Goal: Transaction & Acquisition: Obtain resource

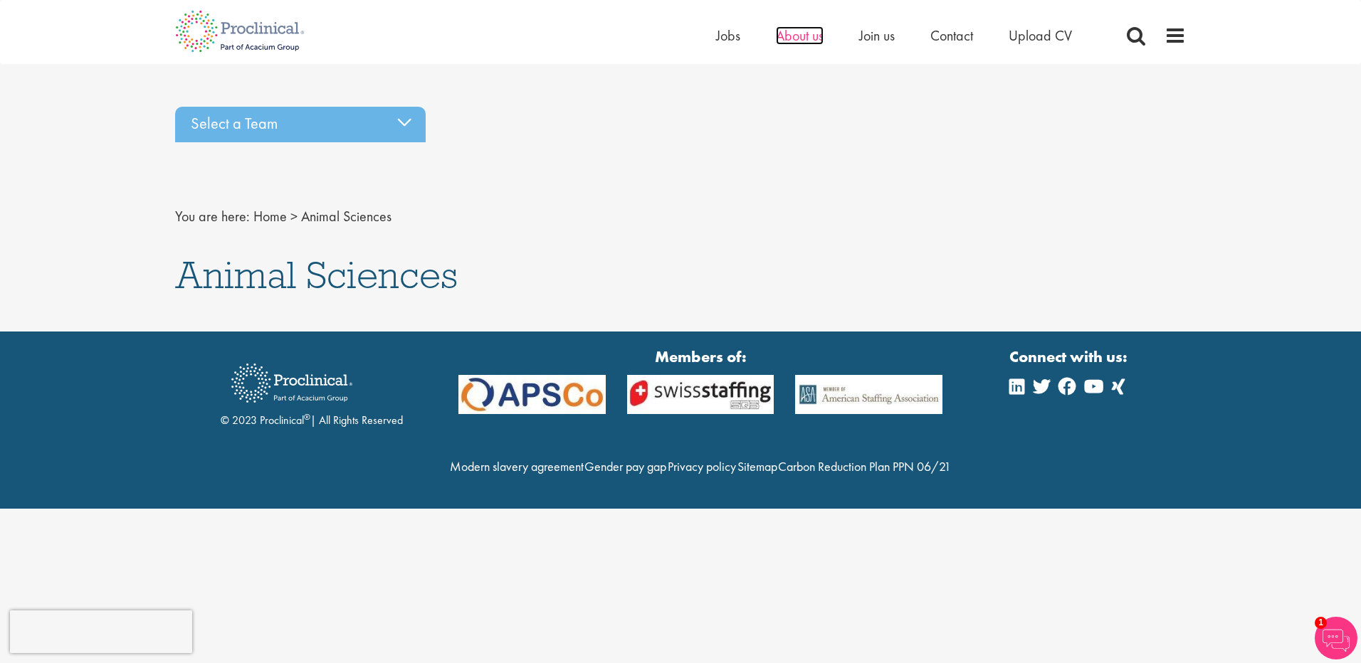
click at [809, 38] on span "About us" at bounding box center [800, 35] width 48 height 19
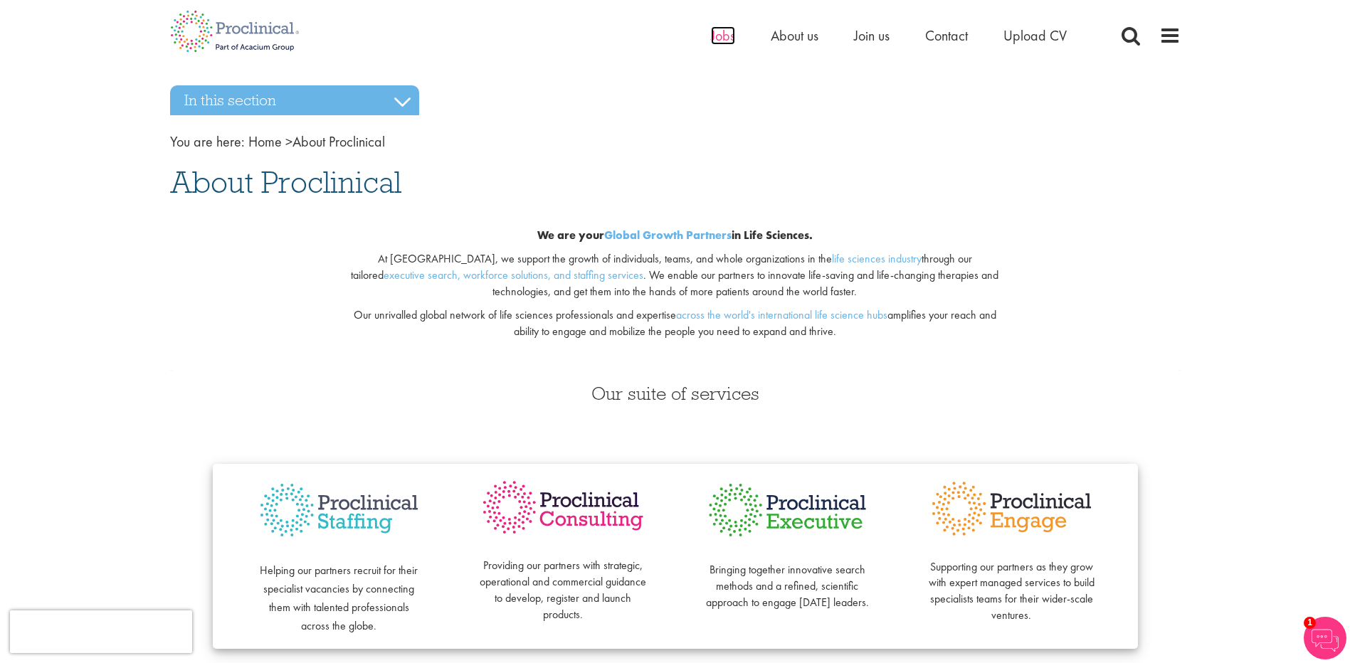
click at [730, 42] on span "Jobs" at bounding box center [723, 35] width 24 height 19
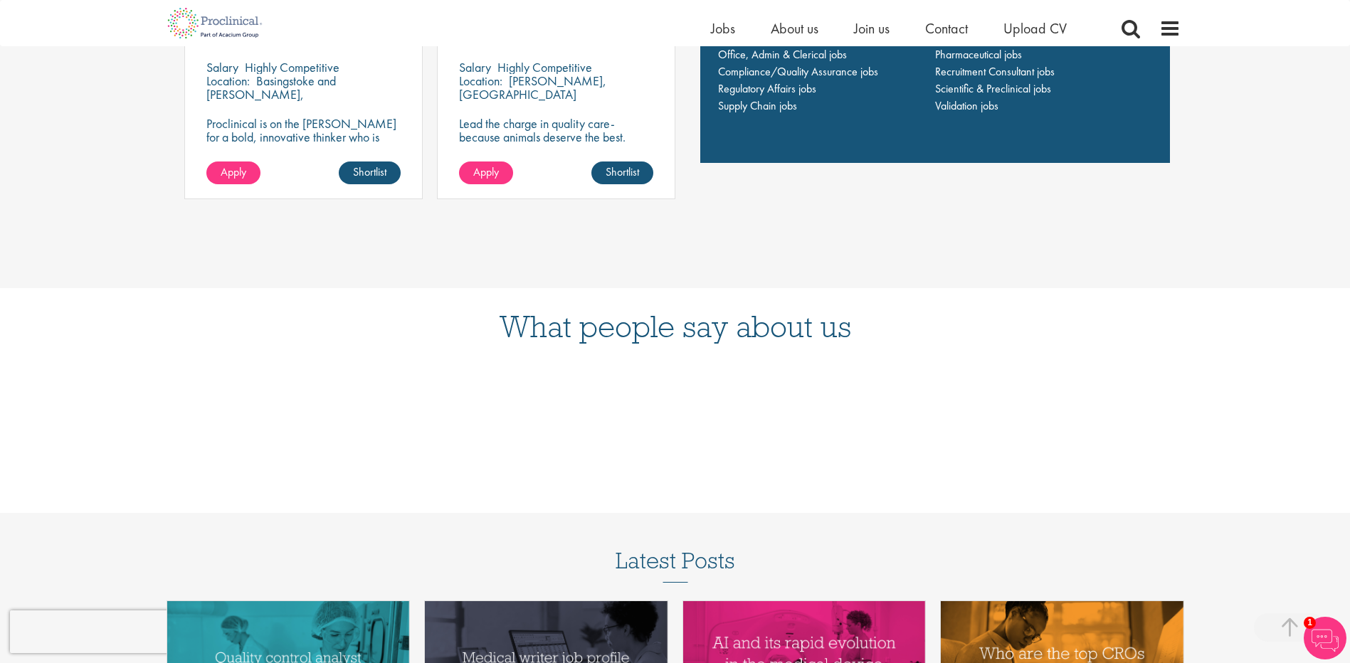
scroll to position [1423, 0]
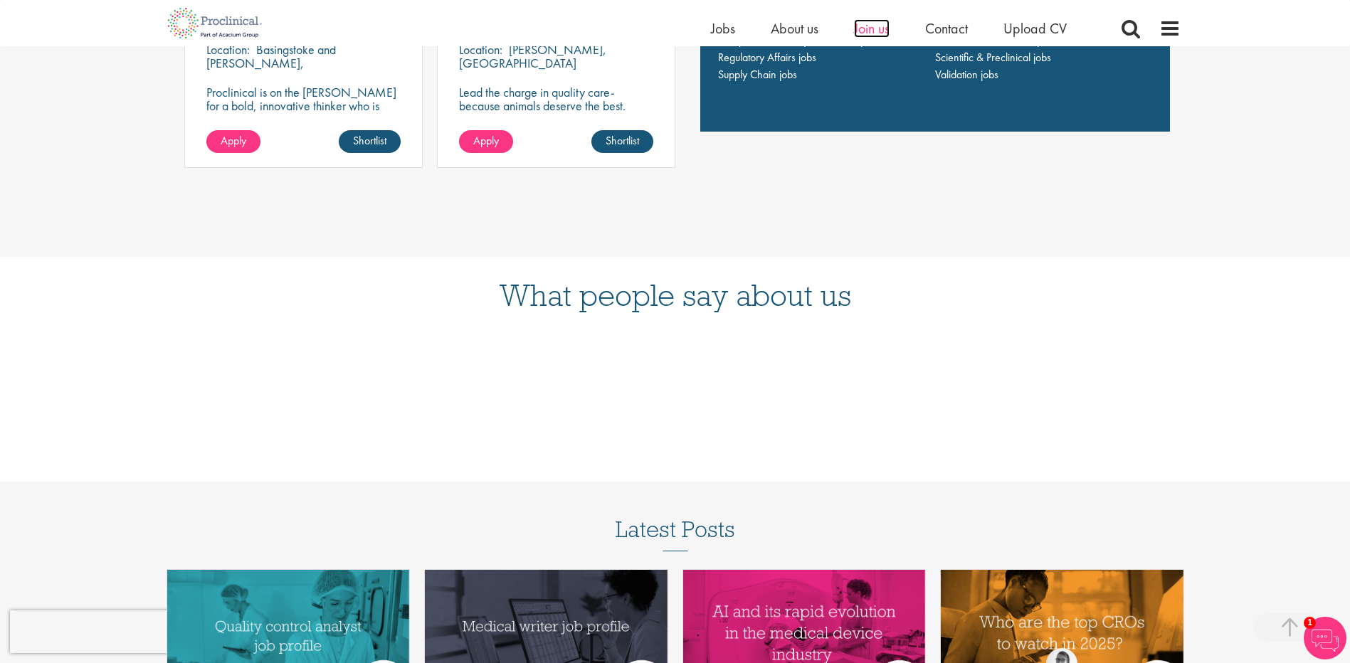
click at [878, 31] on span "Join us" at bounding box center [872, 28] width 36 height 19
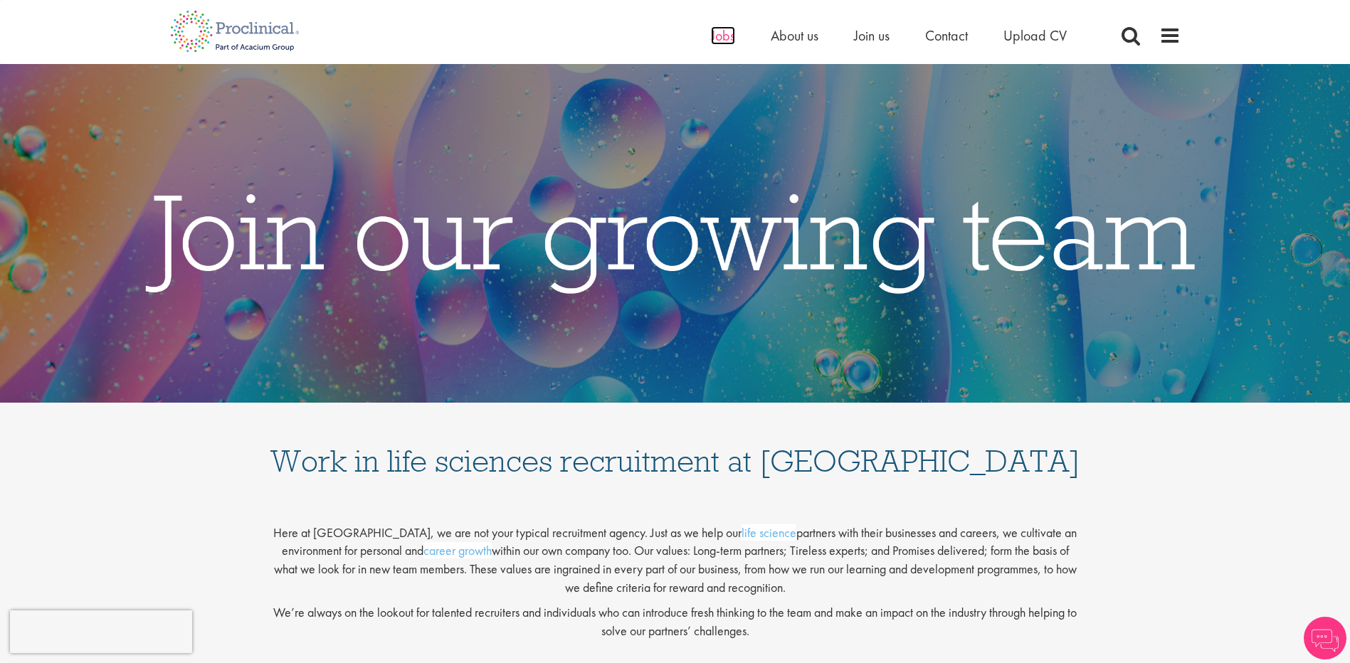
click at [724, 31] on span "Jobs" at bounding box center [723, 35] width 24 height 19
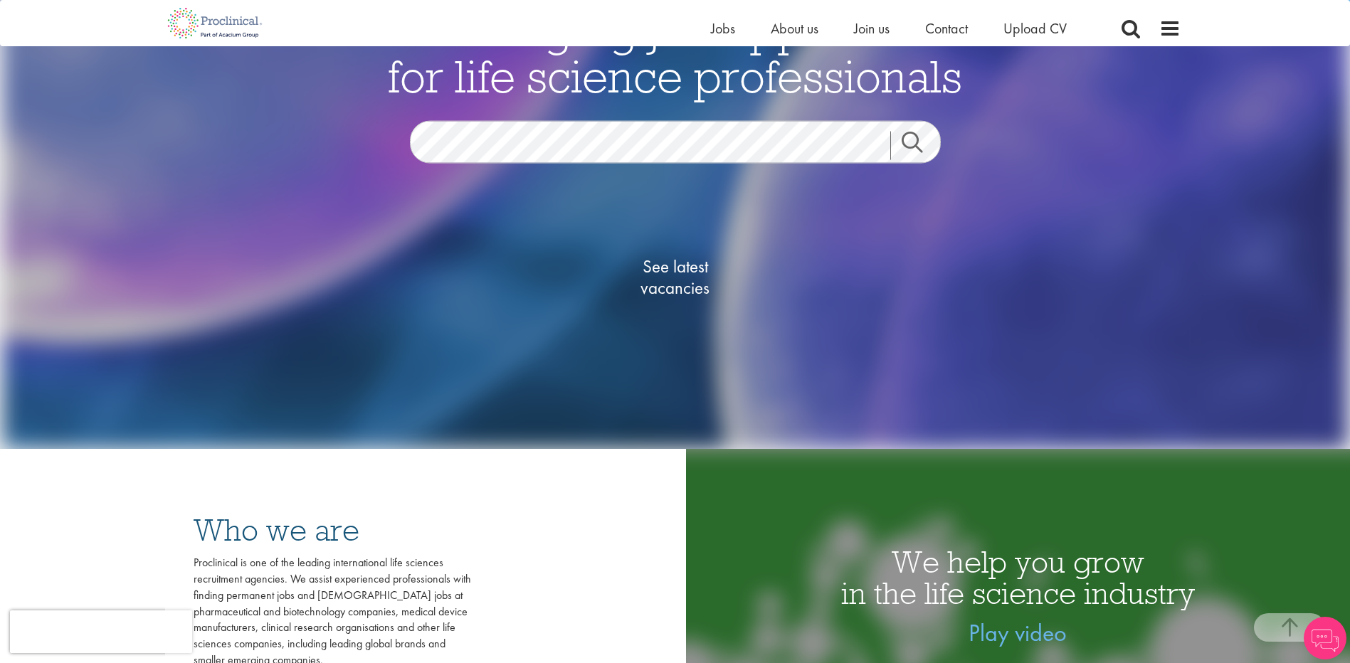
scroll to position [142, 0]
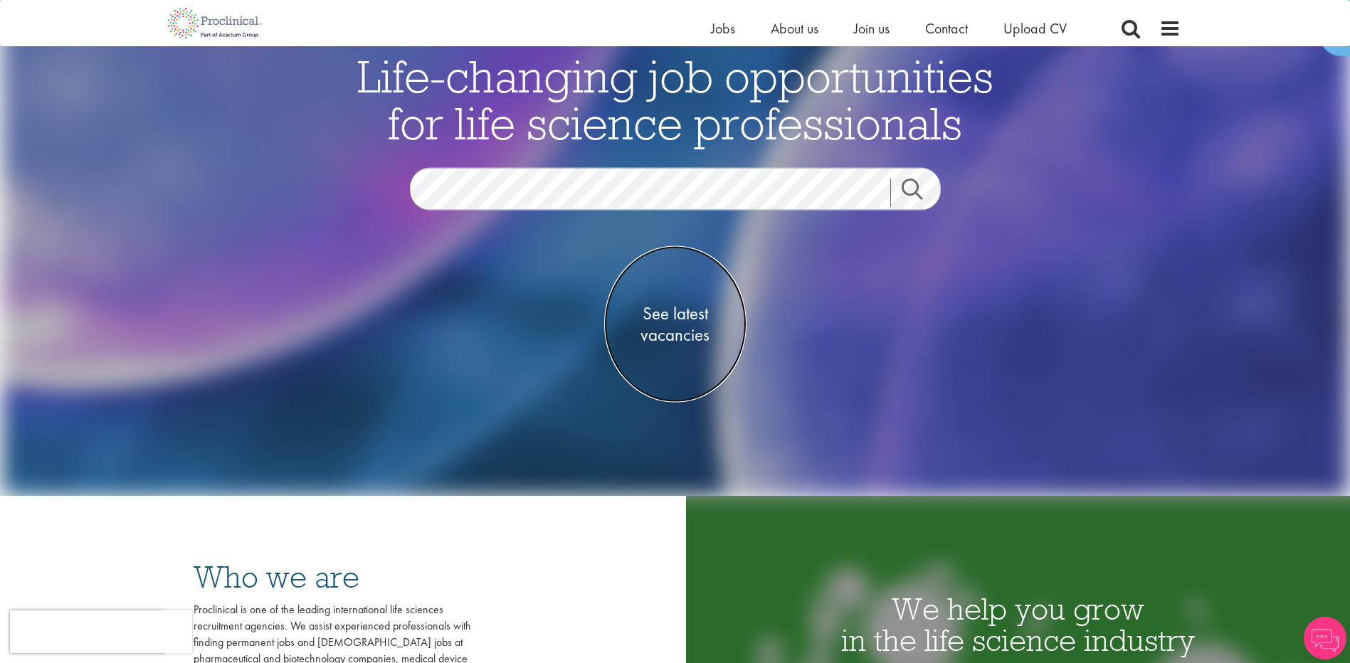
click at [672, 337] on span "See latest vacancies" at bounding box center [675, 323] width 142 height 43
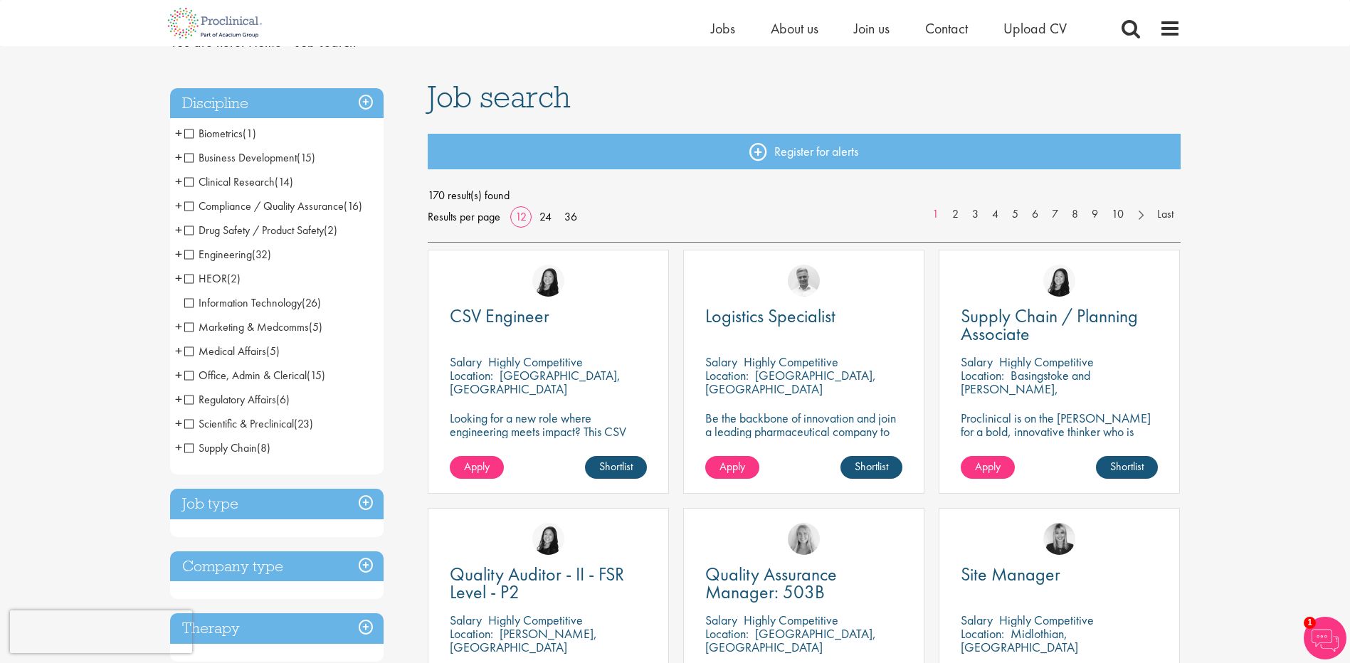
click at [285, 496] on h3 "Job type" at bounding box center [277, 504] width 214 height 31
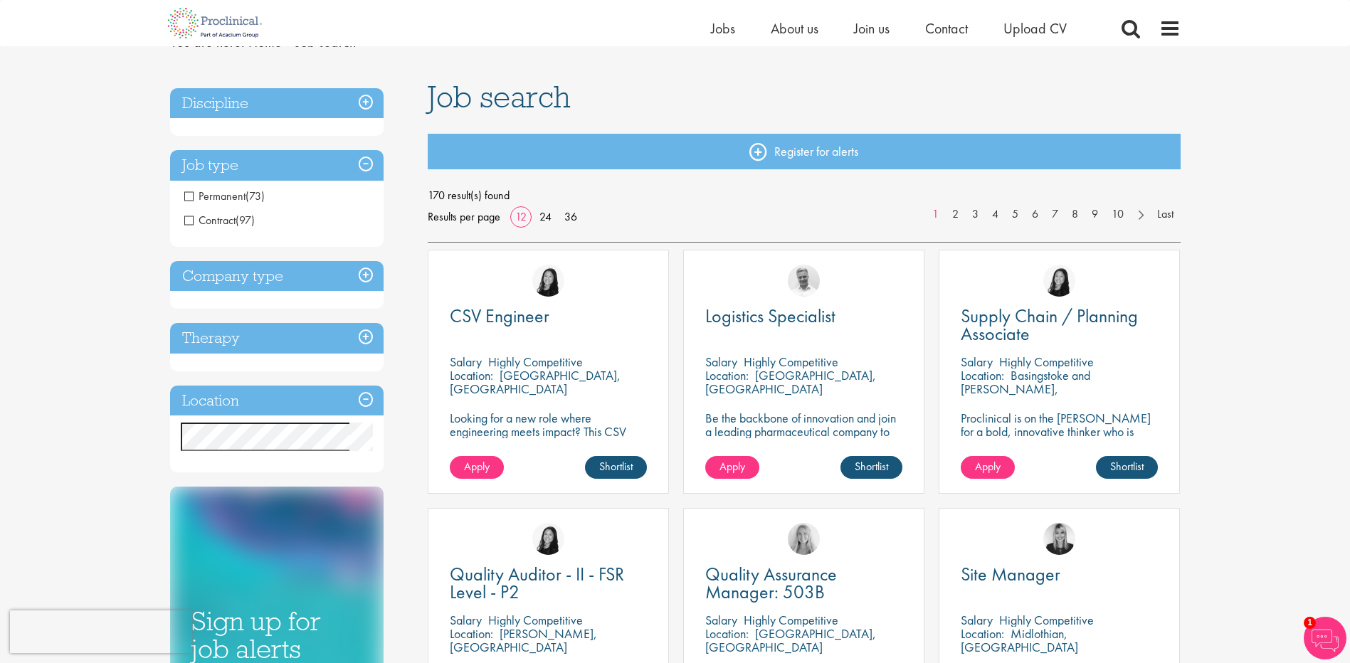
click at [257, 285] on h3 "Company type" at bounding box center [277, 276] width 214 height 31
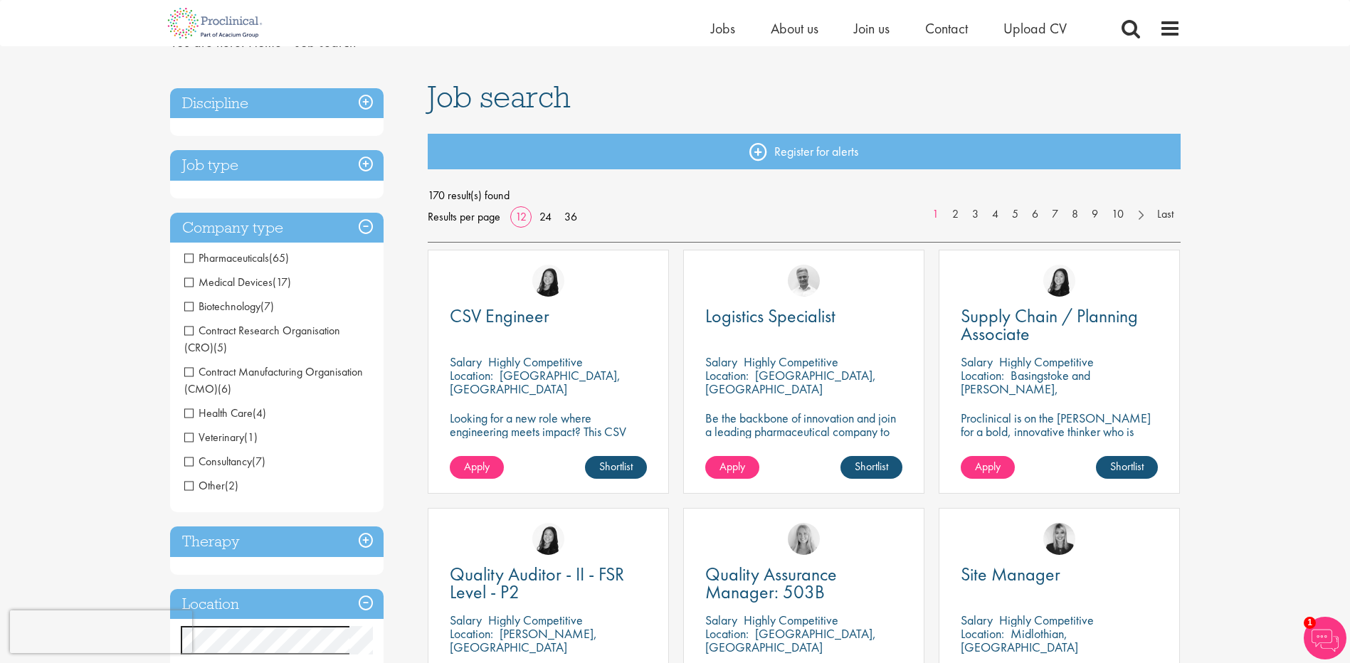
click at [234, 438] on span "Veterinary" at bounding box center [214, 437] width 60 height 15
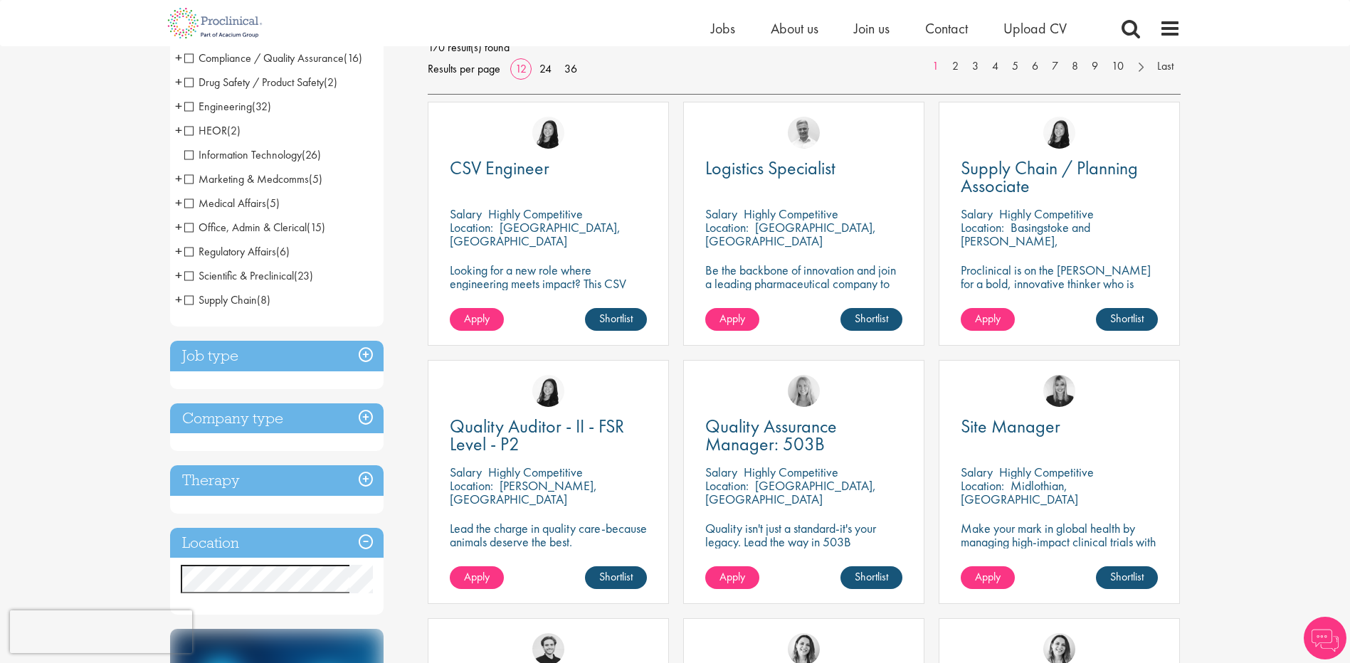
scroll to position [231, 0]
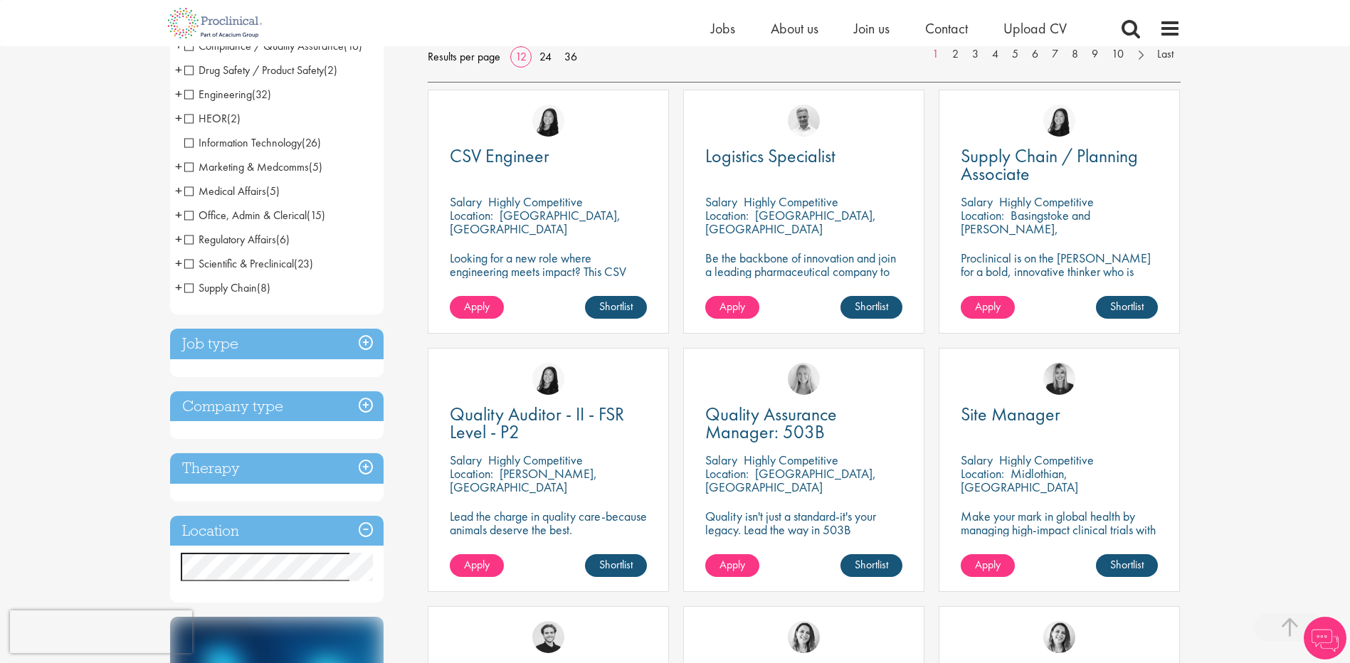
click at [266, 337] on h3 "Job type" at bounding box center [277, 344] width 214 height 31
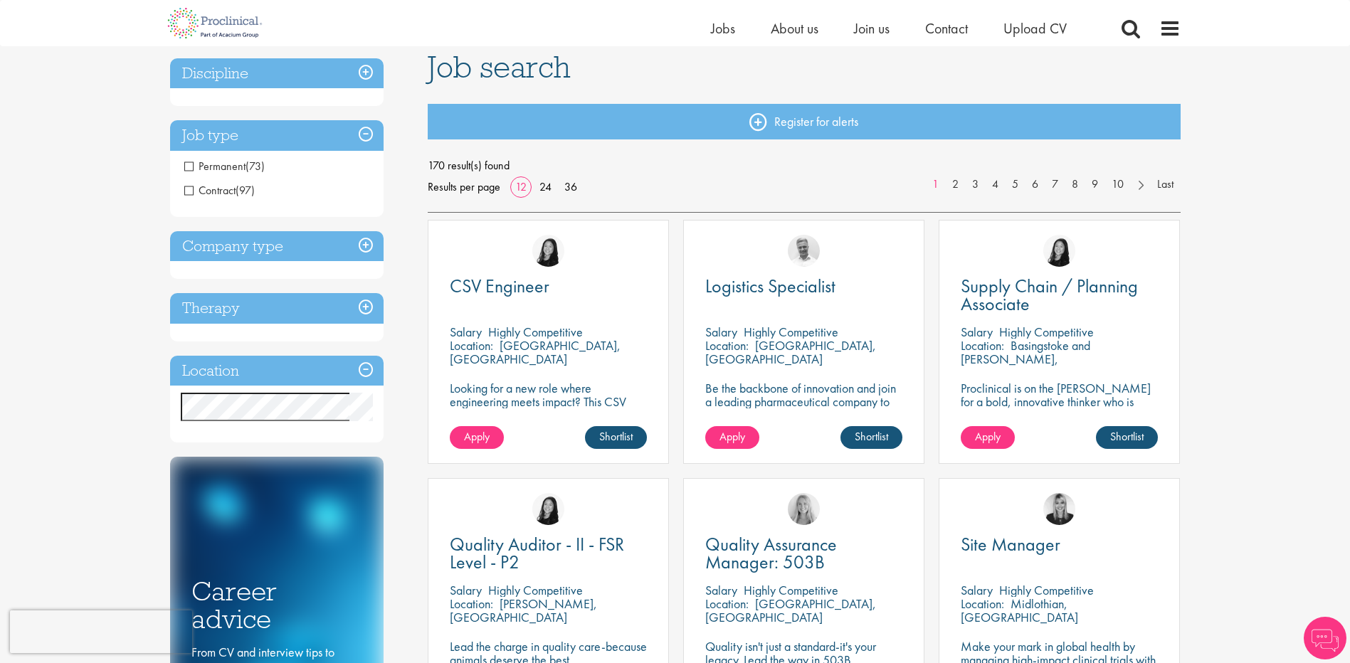
scroll to position [18, 0]
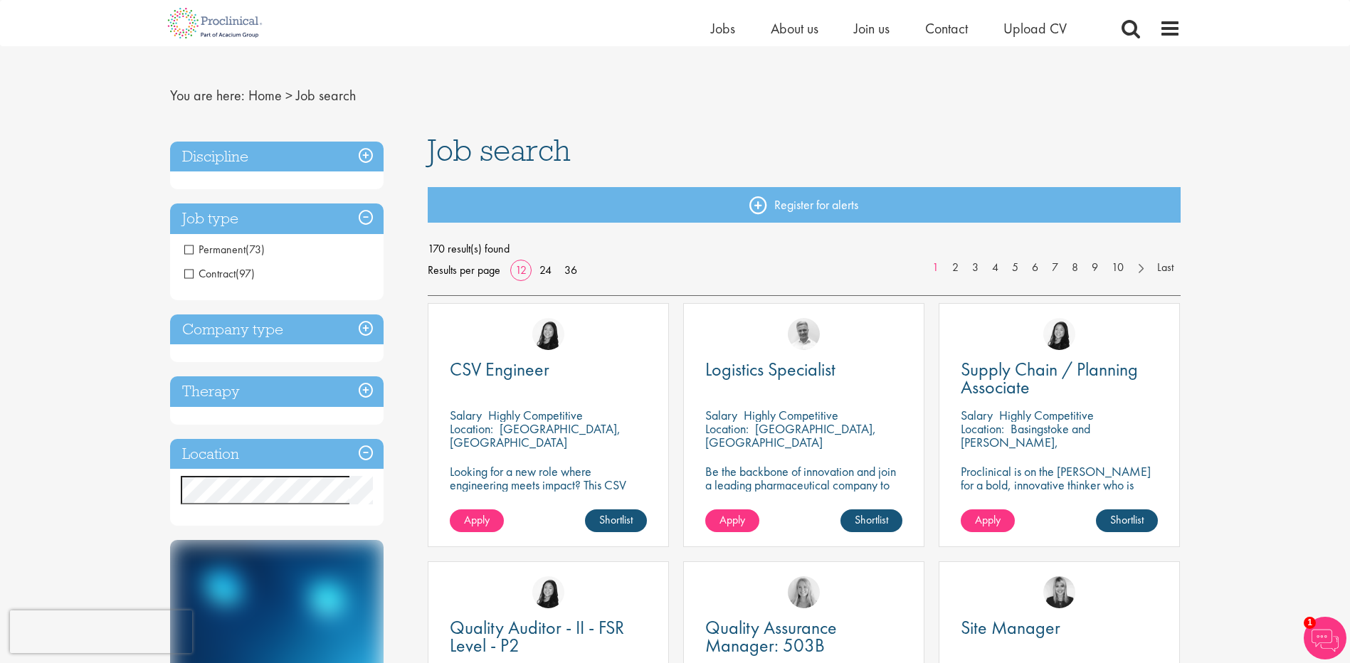
click at [249, 154] on h3 "Discipline" at bounding box center [277, 157] width 214 height 31
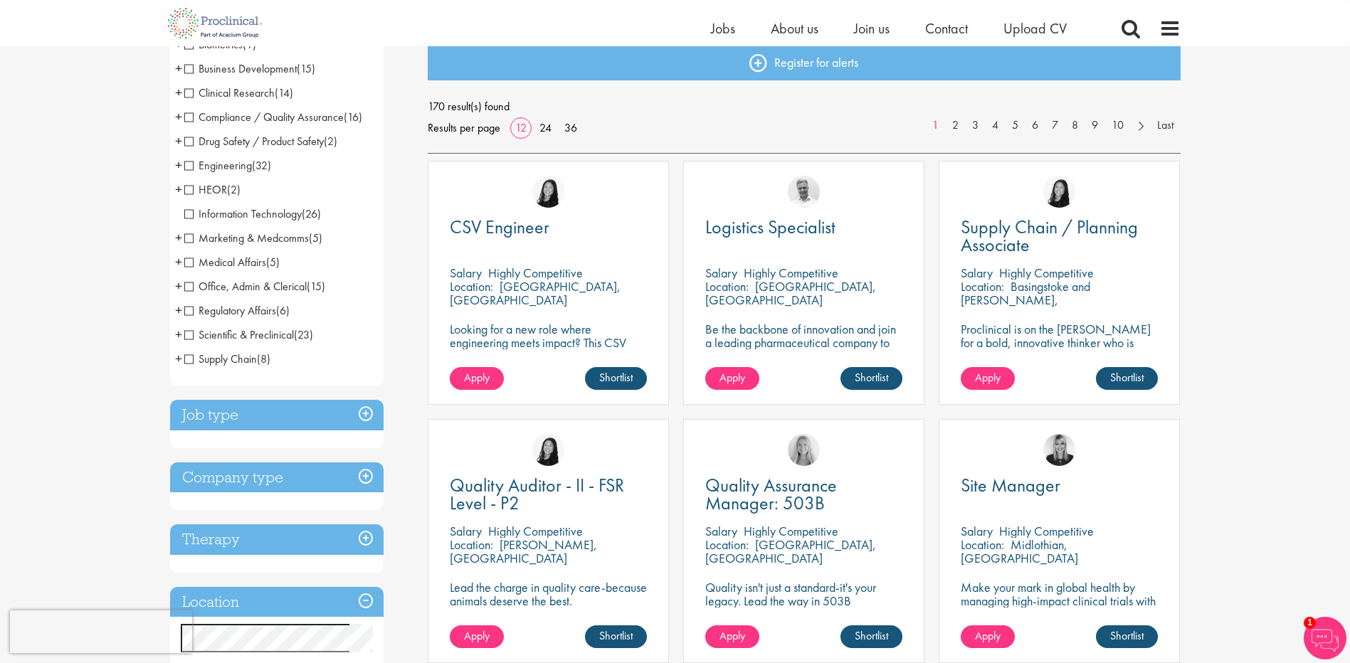
scroll to position [374, 0]
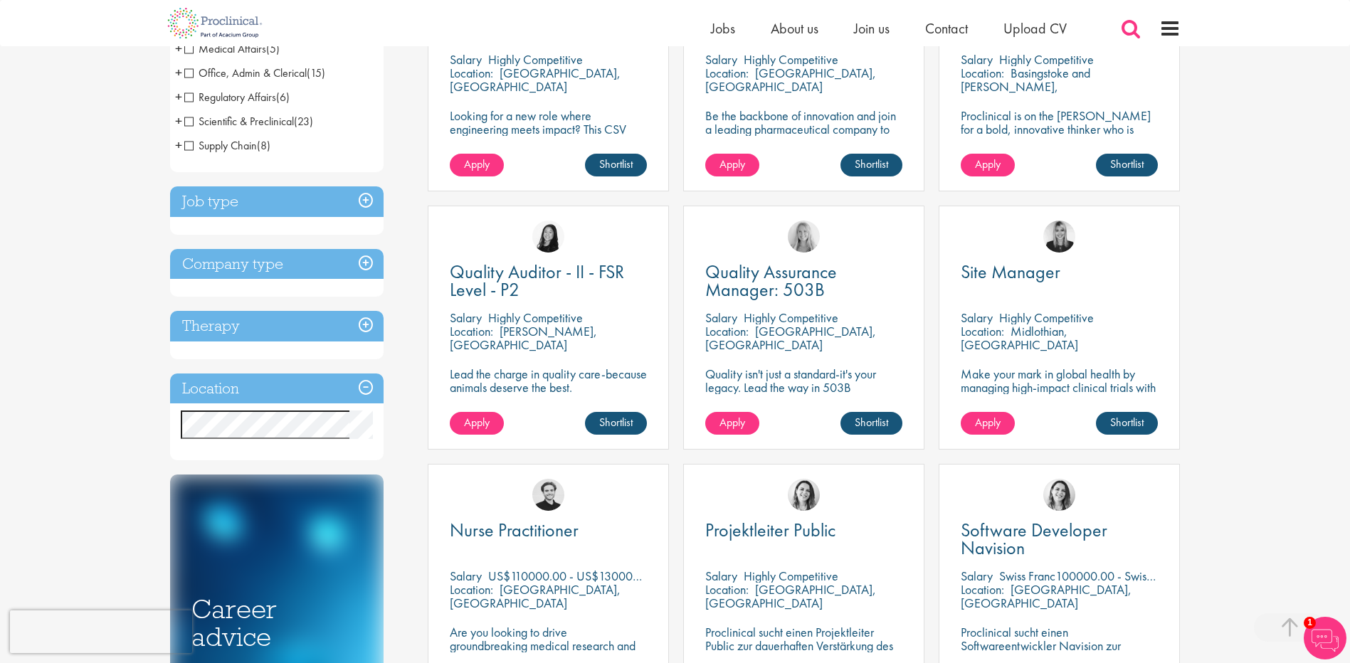
click at [1132, 31] on span at bounding box center [1130, 28] width 21 height 21
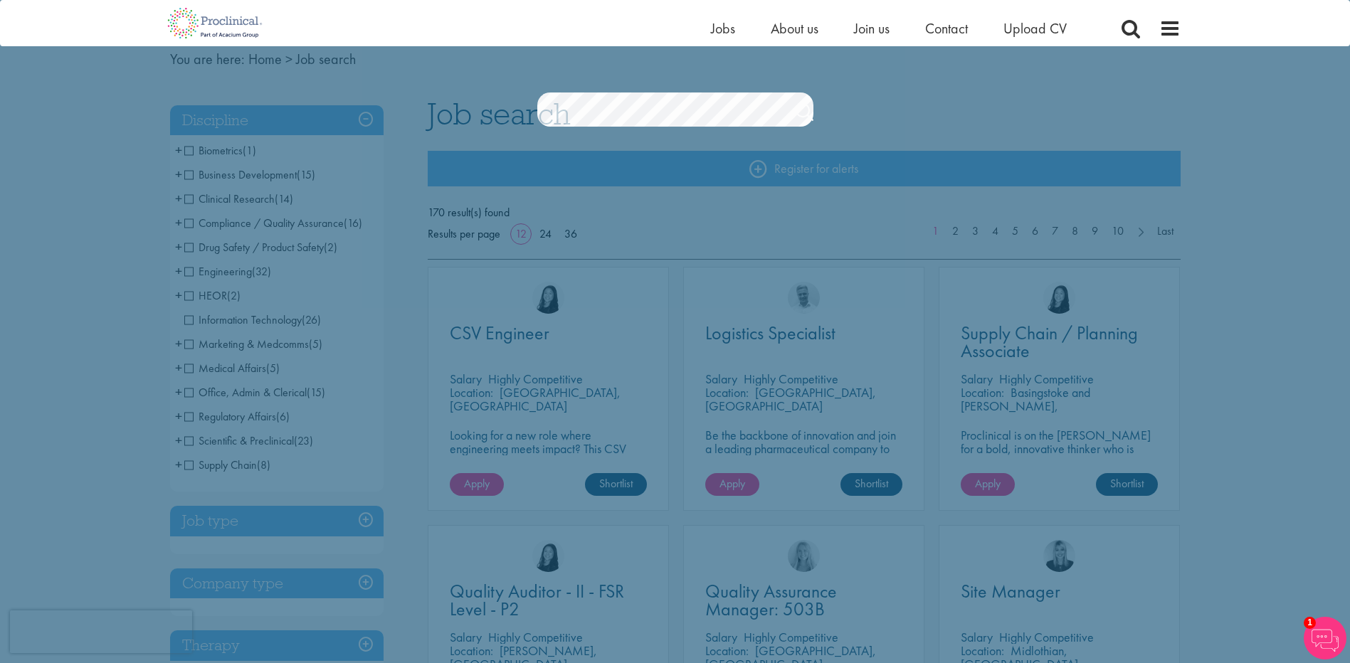
scroll to position [0, 0]
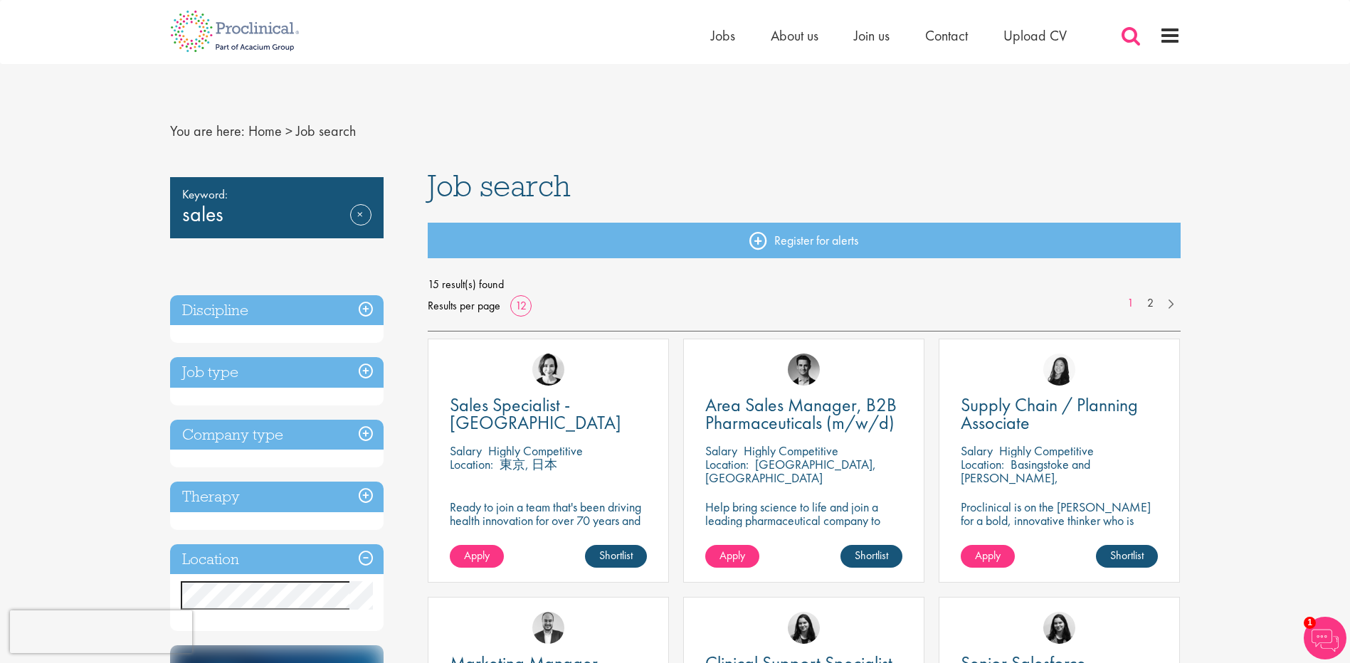
click at [1123, 33] on span at bounding box center [1130, 35] width 21 height 21
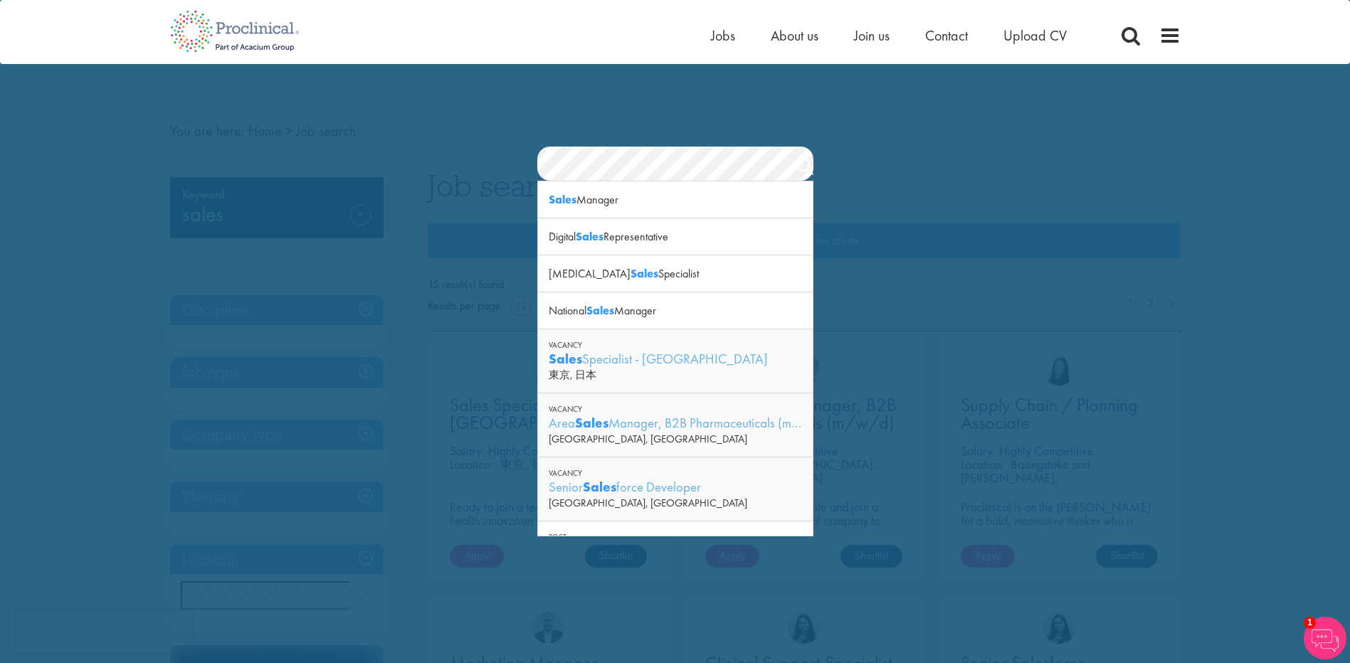
click at [453, 164] on section "Jobs Search" at bounding box center [675, 164] width 1350 height 34
